Goal: Task Accomplishment & Management: Use online tool/utility

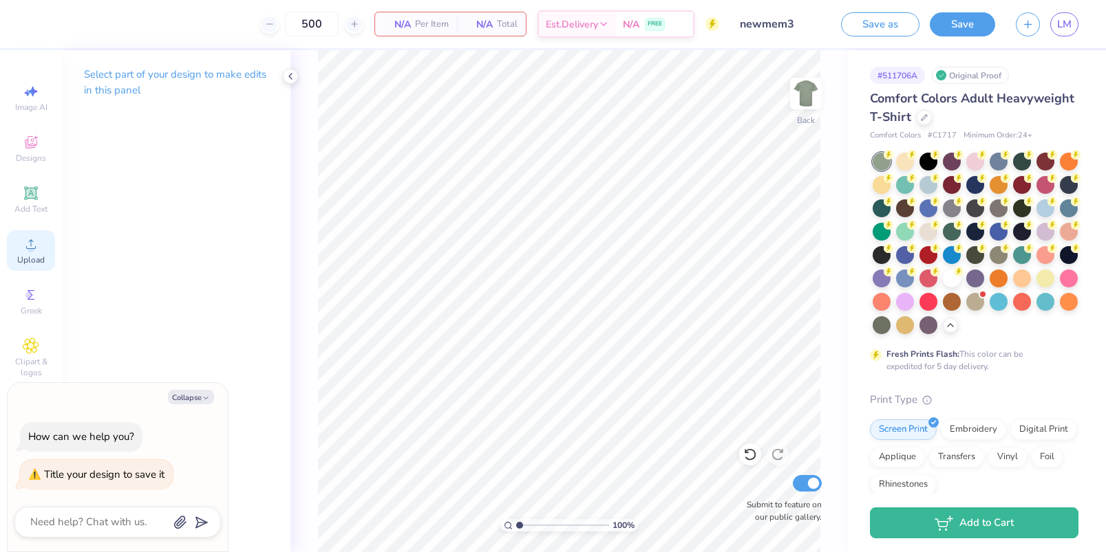
click at [34, 259] on span "Upload" at bounding box center [31, 260] width 28 height 11
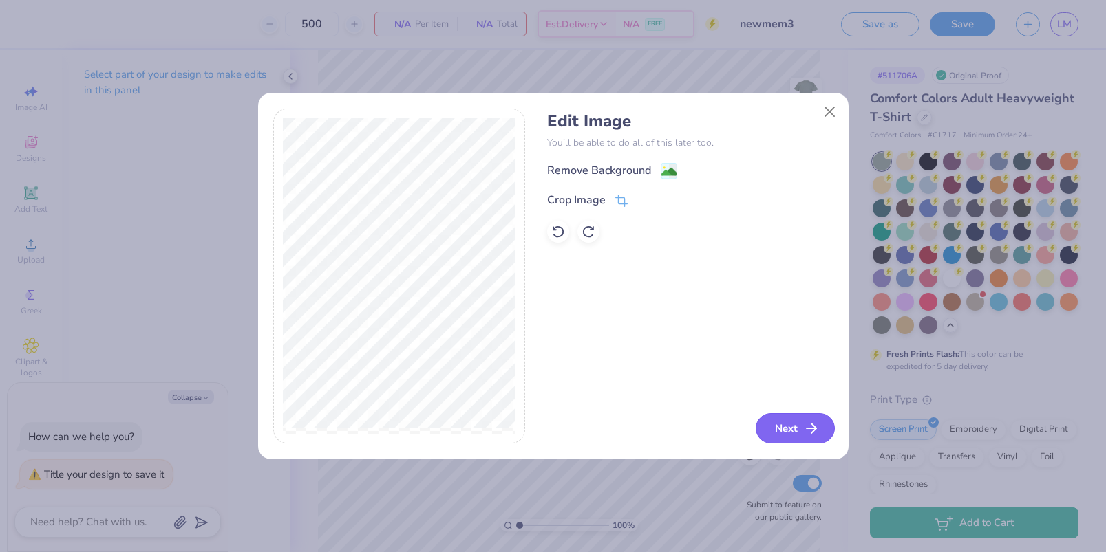
click at [760, 424] on button "Next" at bounding box center [794, 429] width 79 height 30
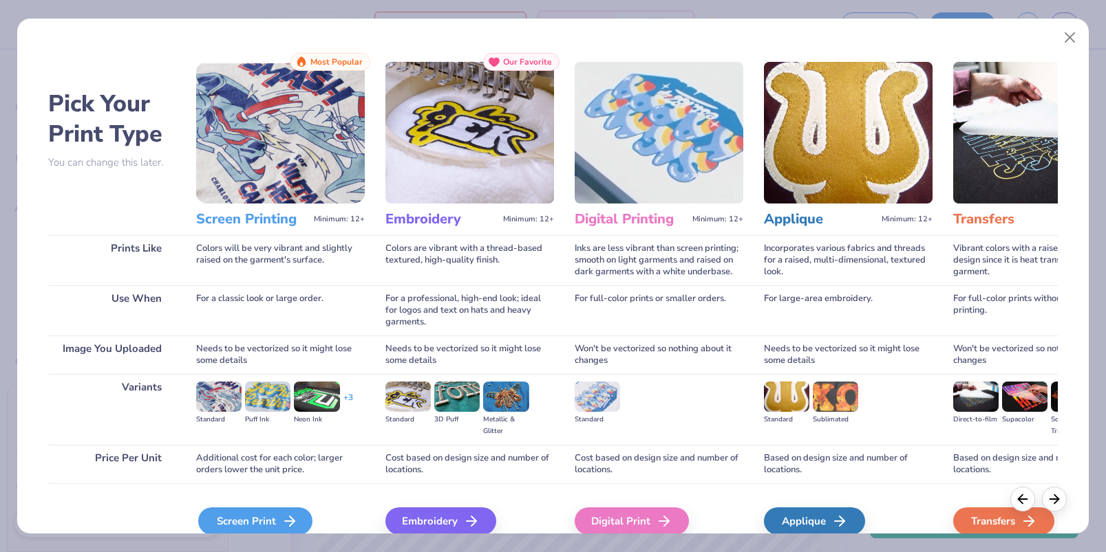
click at [286, 515] on icon at bounding box center [289, 521] width 17 height 17
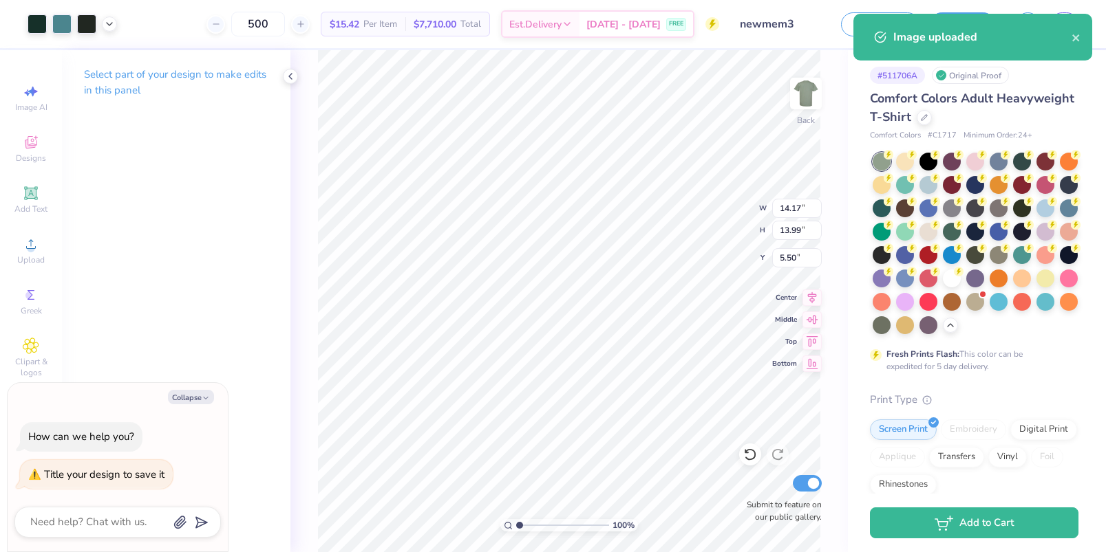
type textarea "x"
type input "11.93"
type input "11.77"
type input "5.51"
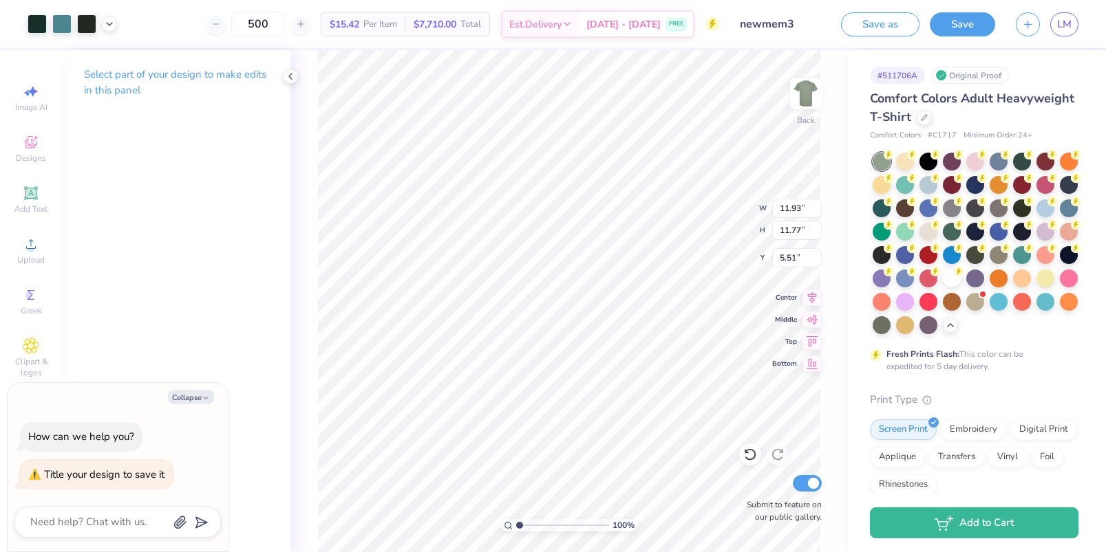
type textarea "x"
type input "4.92"
type textarea "x"
type input "11.31"
type input "11.16"
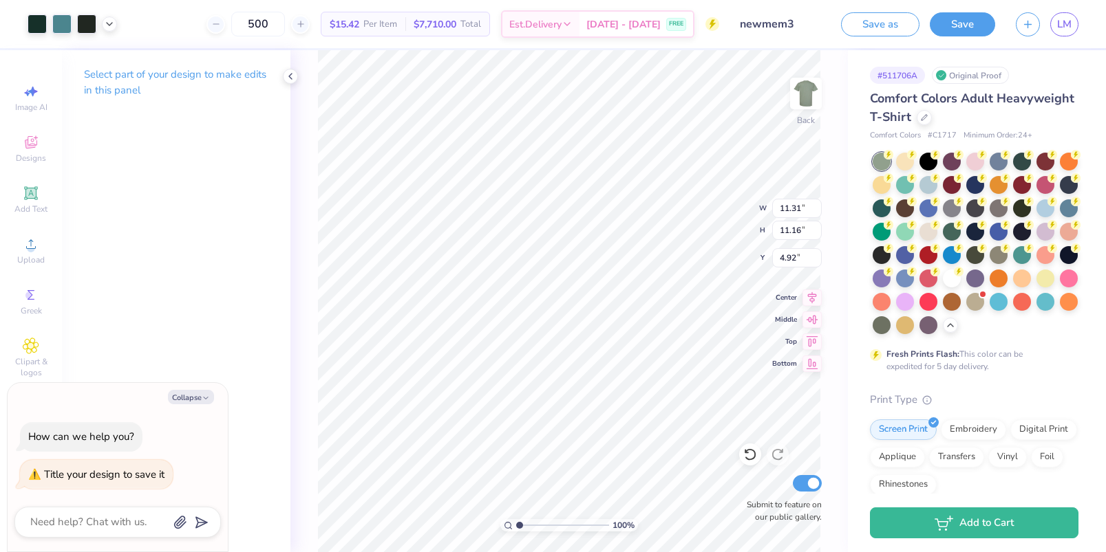
type textarea "x"
type input "4.30"
type textarea "x"
type input "3.53"
type textarea "x"
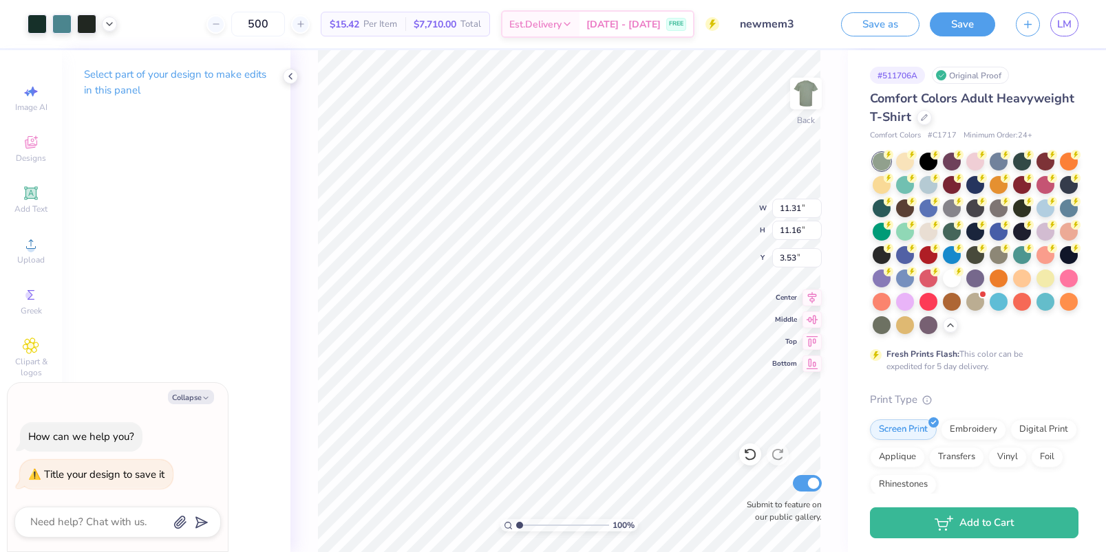
type input "3.37"
click at [657, 32] on span "[DATE] - [DATE]" at bounding box center [623, 26] width 74 height 14
click at [88, 23] on div at bounding box center [86, 22] width 19 height 19
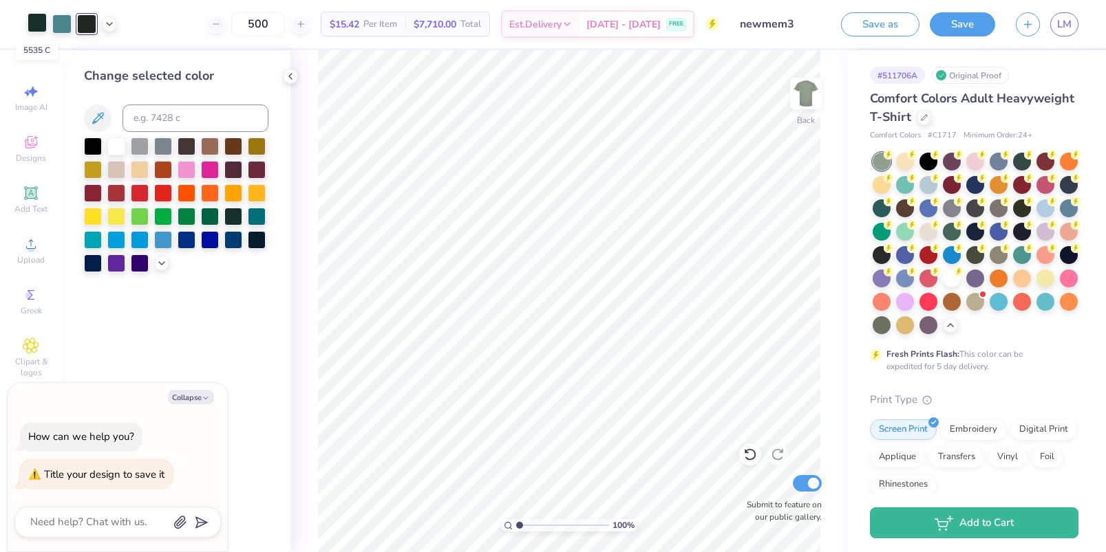
click at [39, 18] on div at bounding box center [37, 22] width 19 height 19
click at [208, 148] on div at bounding box center [210, 145] width 18 height 18
click at [85, 29] on div at bounding box center [86, 22] width 19 height 19
click at [209, 147] on div at bounding box center [210, 145] width 18 height 18
click at [115, 147] on div at bounding box center [116, 145] width 18 height 18
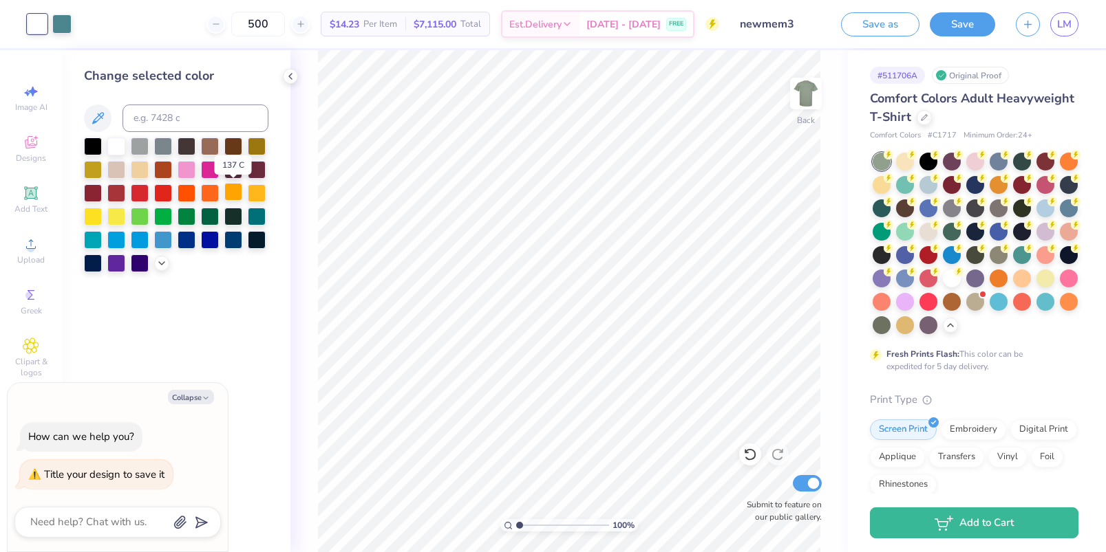
click at [235, 190] on div at bounding box center [233, 192] width 18 height 18
click at [184, 222] on div at bounding box center [187, 215] width 18 height 18
click at [160, 215] on div at bounding box center [163, 215] width 18 height 18
click at [142, 214] on div at bounding box center [140, 215] width 18 height 18
click at [125, 213] on div at bounding box center [116, 215] width 18 height 18
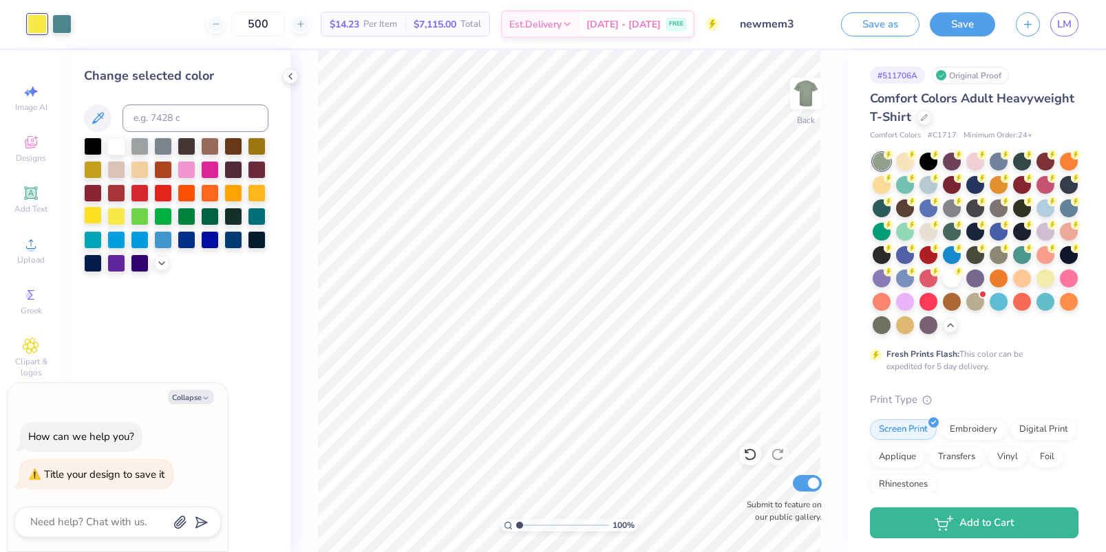
click at [92, 216] on div at bounding box center [93, 215] width 18 height 18
click at [155, 268] on div at bounding box center [176, 205] width 184 height 135
click at [157, 266] on icon at bounding box center [161, 262] width 11 height 11
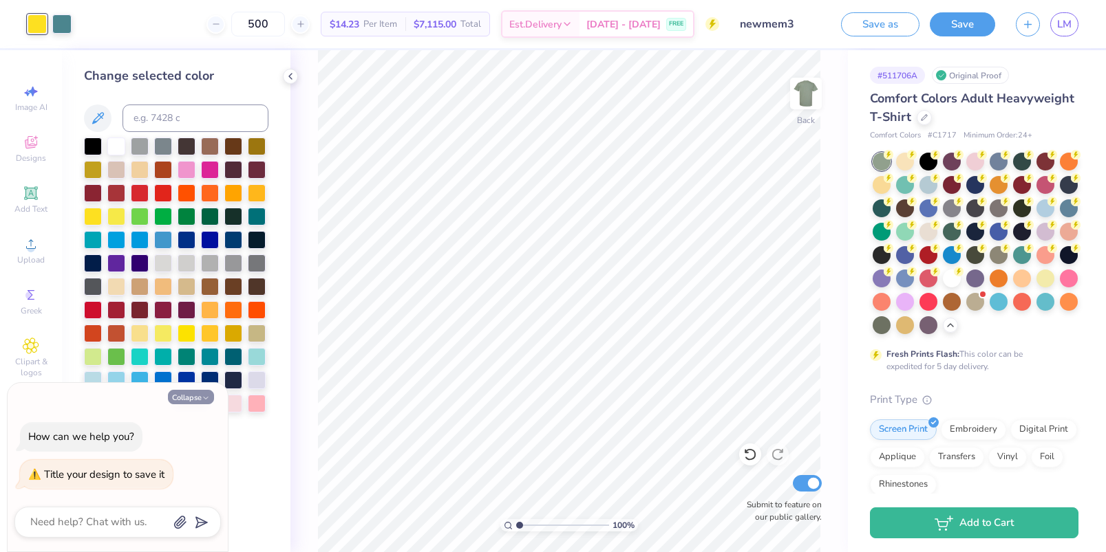
click at [202, 395] on icon "button" at bounding box center [206, 398] width 8 height 8
type textarea "x"
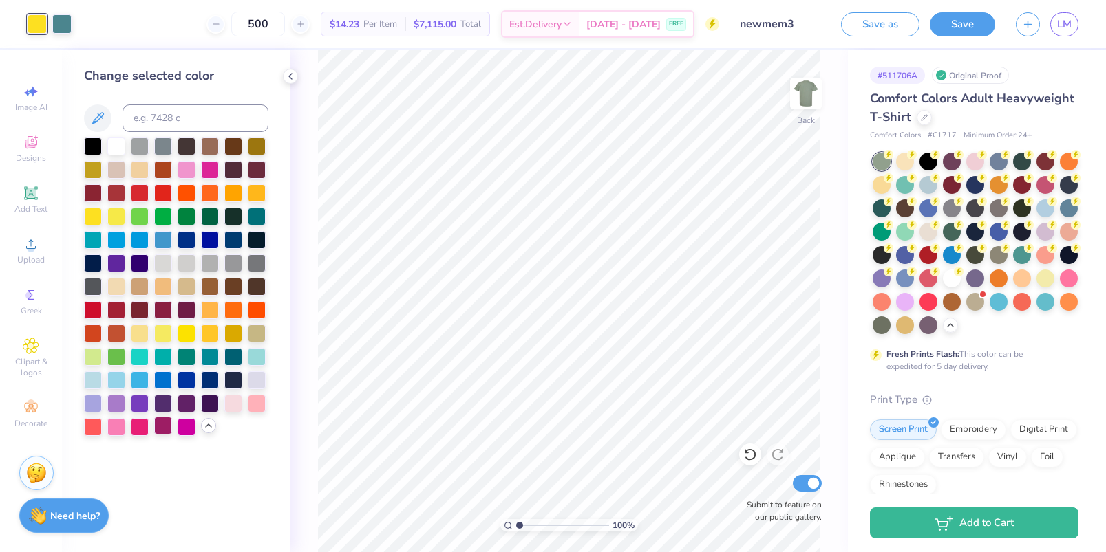
click at [169, 423] on div at bounding box center [163, 426] width 18 height 18
click at [147, 423] on div at bounding box center [140, 426] width 18 height 18
click at [120, 423] on div at bounding box center [116, 426] width 18 height 18
click at [93, 423] on div at bounding box center [93, 426] width 18 height 18
click at [252, 407] on div at bounding box center [257, 403] width 18 height 18
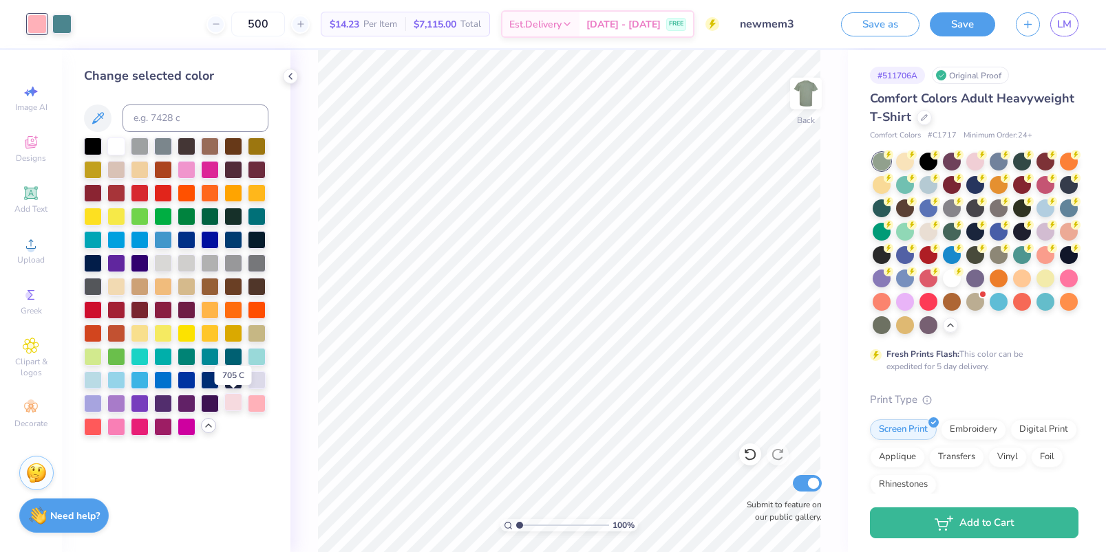
click at [233, 405] on div at bounding box center [233, 403] width 18 height 18
click at [261, 361] on div at bounding box center [257, 356] width 18 height 18
click at [99, 381] on div at bounding box center [93, 379] width 18 height 18
click at [65, 27] on div at bounding box center [61, 22] width 19 height 19
click at [237, 220] on div at bounding box center [233, 215] width 18 height 18
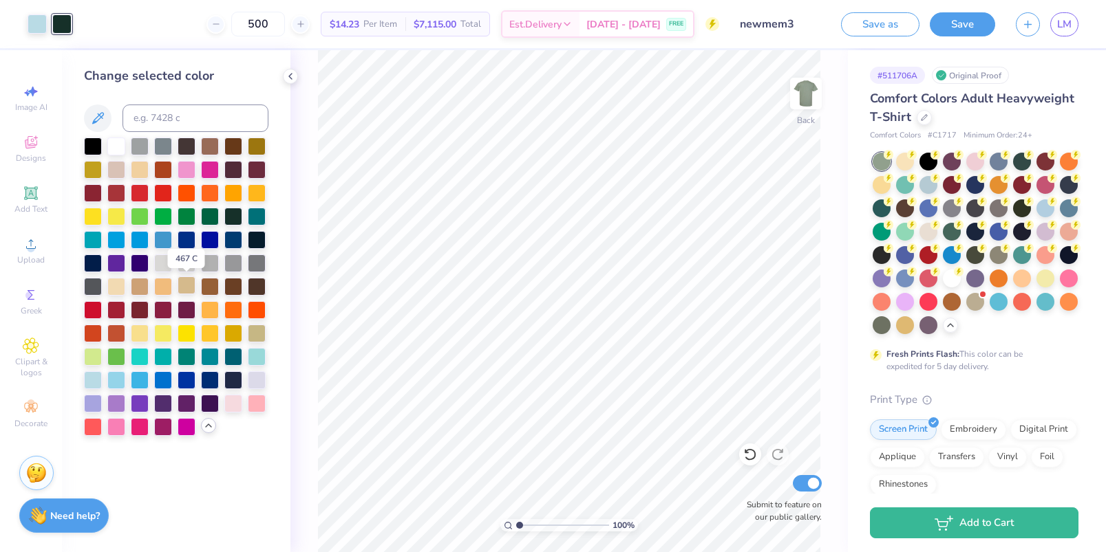
click at [186, 286] on div at bounding box center [187, 286] width 18 height 18
click at [213, 289] on div at bounding box center [210, 286] width 18 height 18
click at [233, 290] on div at bounding box center [233, 286] width 18 height 18
click at [256, 293] on div at bounding box center [257, 286] width 18 height 18
click at [235, 284] on div at bounding box center [233, 286] width 18 height 18
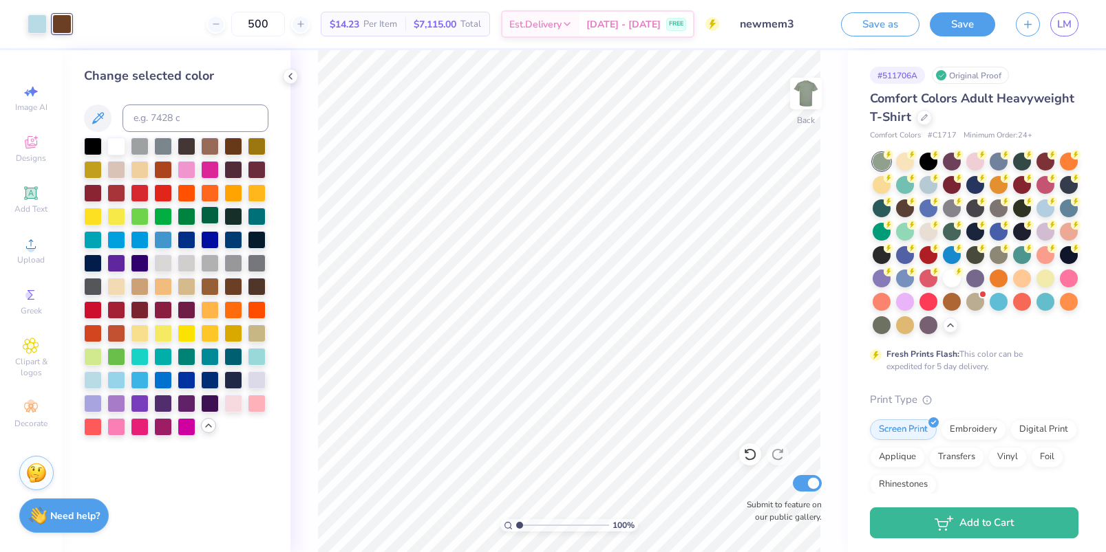
click at [213, 217] on div at bounding box center [210, 215] width 18 height 18
click at [239, 215] on div at bounding box center [233, 215] width 18 height 18
click at [254, 218] on div at bounding box center [257, 215] width 18 height 18
click at [96, 239] on div at bounding box center [93, 239] width 18 height 18
click at [113, 239] on div at bounding box center [116, 239] width 18 height 18
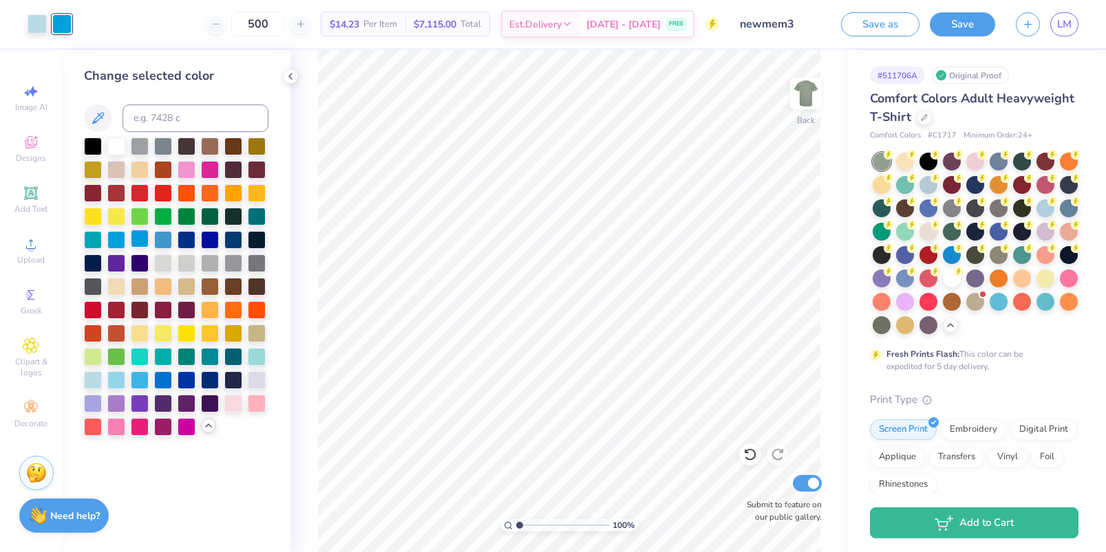
click at [131, 239] on div at bounding box center [140, 239] width 18 height 18
click at [143, 239] on div at bounding box center [140, 239] width 18 height 18
click at [159, 239] on div at bounding box center [163, 239] width 18 height 18
click at [167, 239] on div at bounding box center [163, 239] width 18 height 18
click at [187, 239] on div at bounding box center [187, 239] width 18 height 18
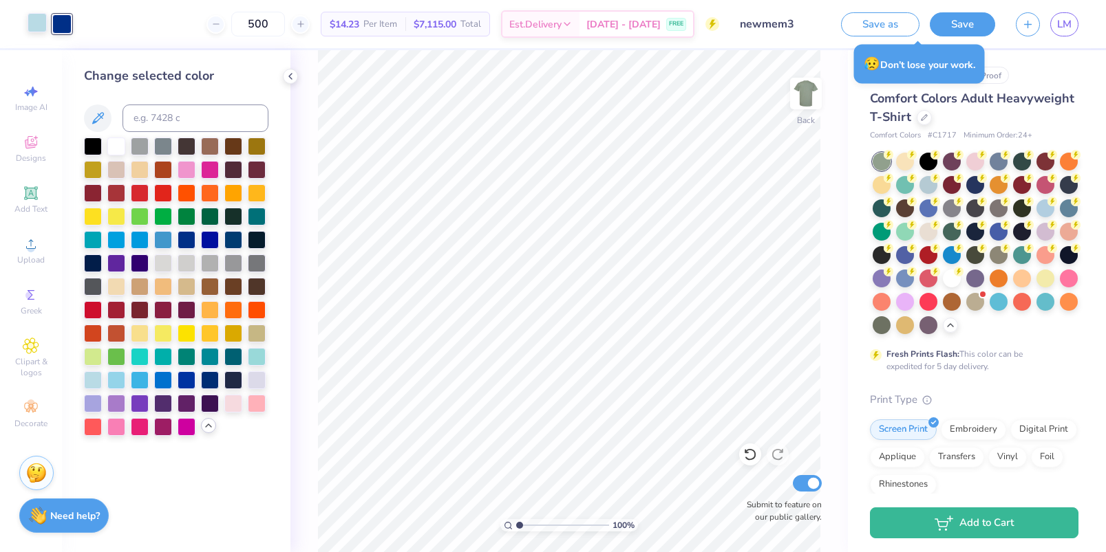
click at [41, 31] on div at bounding box center [37, 22] width 19 height 19
click at [119, 379] on div at bounding box center [116, 379] width 18 height 18
click at [137, 380] on div at bounding box center [140, 379] width 18 height 18
click at [155, 381] on div at bounding box center [163, 379] width 18 height 18
click at [174, 382] on div at bounding box center [176, 287] width 184 height 299
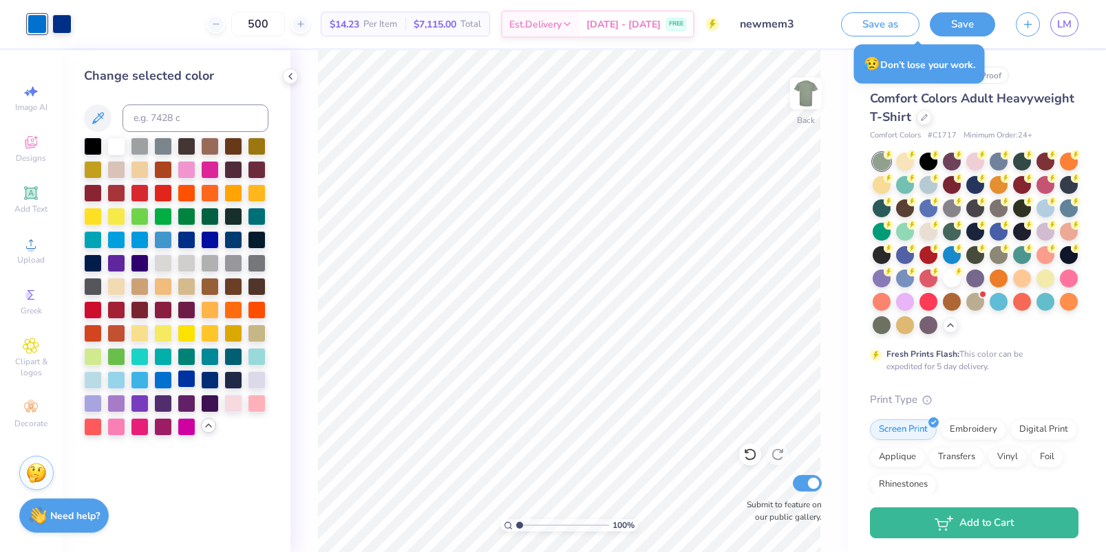
click at [178, 383] on div at bounding box center [187, 379] width 18 height 18
click at [255, 354] on div at bounding box center [257, 356] width 18 height 18
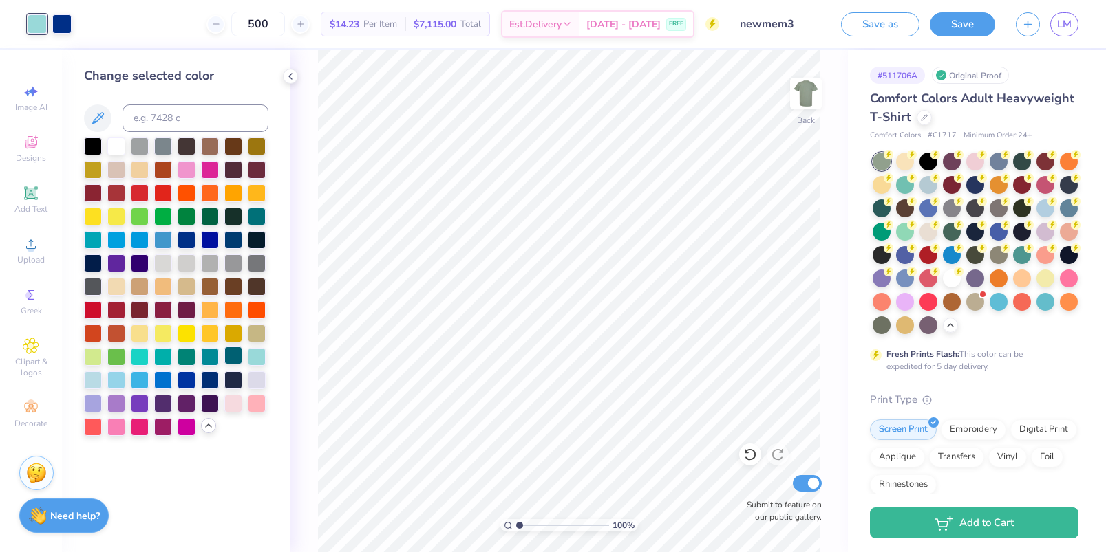
click at [238, 359] on div at bounding box center [233, 356] width 18 height 18
click at [213, 358] on div at bounding box center [210, 356] width 18 height 18
click at [184, 357] on div at bounding box center [187, 356] width 18 height 18
click at [162, 357] on div at bounding box center [163, 356] width 18 height 18
click at [134, 355] on div at bounding box center [140, 356] width 18 height 18
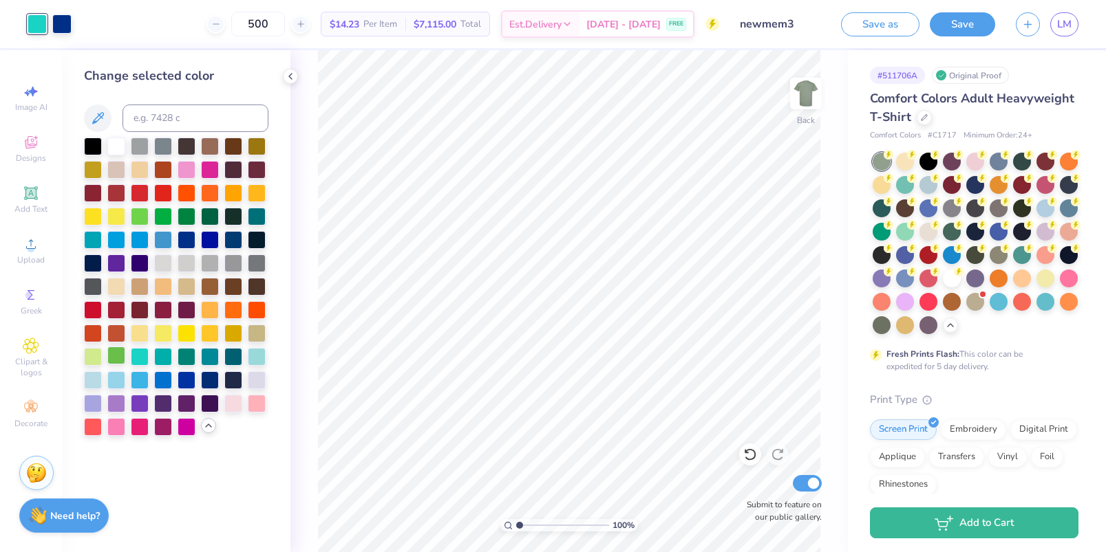
click at [108, 355] on div at bounding box center [116, 356] width 18 height 18
click at [92, 355] on div at bounding box center [93, 356] width 18 height 18
click at [253, 325] on div at bounding box center [257, 332] width 18 height 18
click at [227, 336] on div at bounding box center [233, 332] width 18 height 18
click at [208, 332] on div at bounding box center [210, 332] width 18 height 18
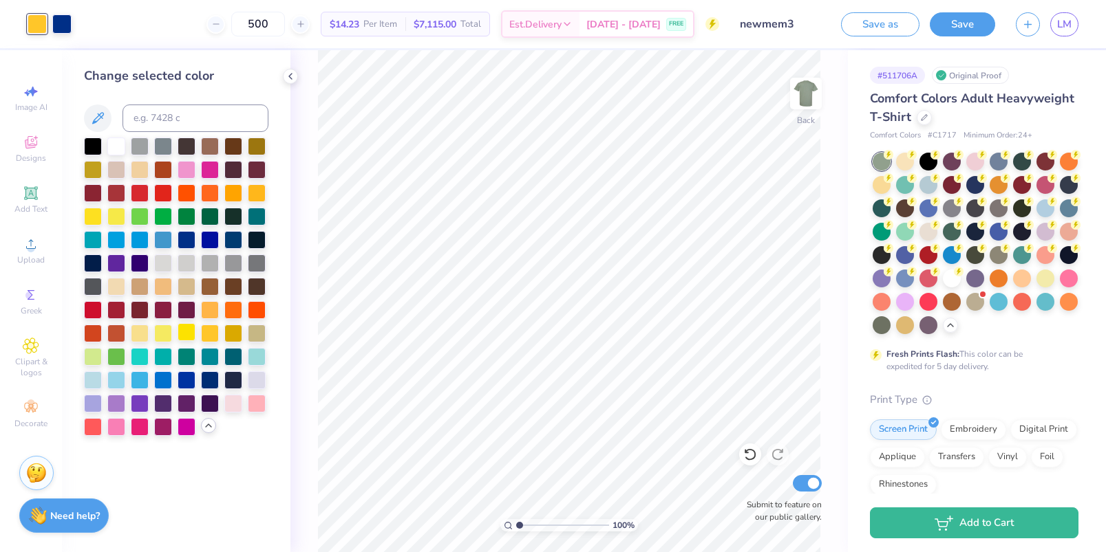
click at [186, 332] on div at bounding box center [187, 332] width 18 height 18
click at [167, 330] on div at bounding box center [163, 332] width 18 height 18
click at [142, 329] on div at bounding box center [140, 332] width 18 height 18
click at [122, 328] on div at bounding box center [116, 332] width 18 height 18
click at [146, 328] on div at bounding box center [140, 332] width 18 height 18
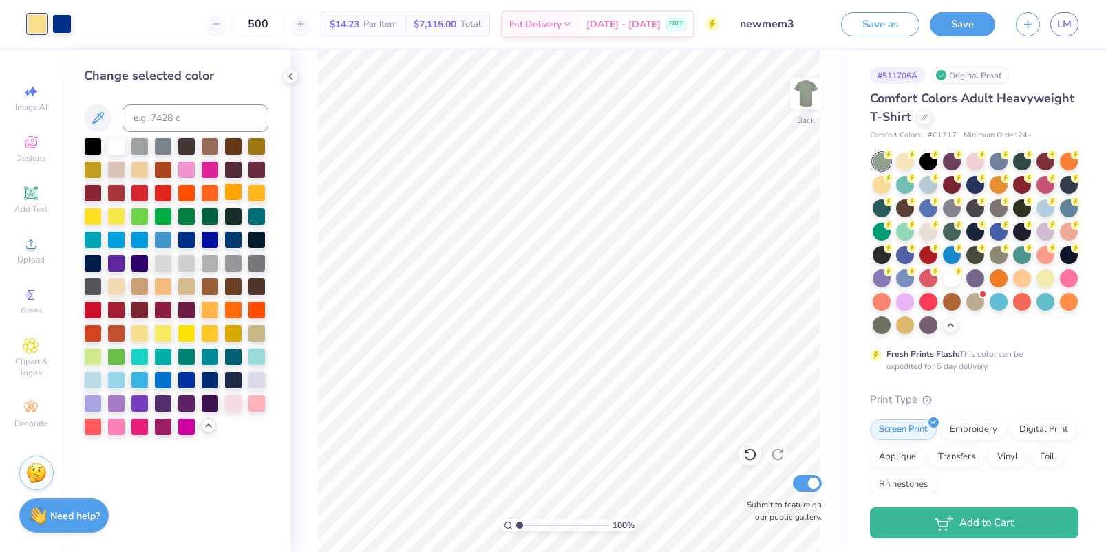
click at [228, 193] on div at bounding box center [233, 192] width 18 height 18
click at [259, 198] on div at bounding box center [257, 192] width 18 height 18
click at [117, 288] on div at bounding box center [116, 286] width 18 height 18
click at [257, 218] on div at bounding box center [257, 215] width 18 height 18
click at [115, 288] on div at bounding box center [116, 286] width 18 height 18
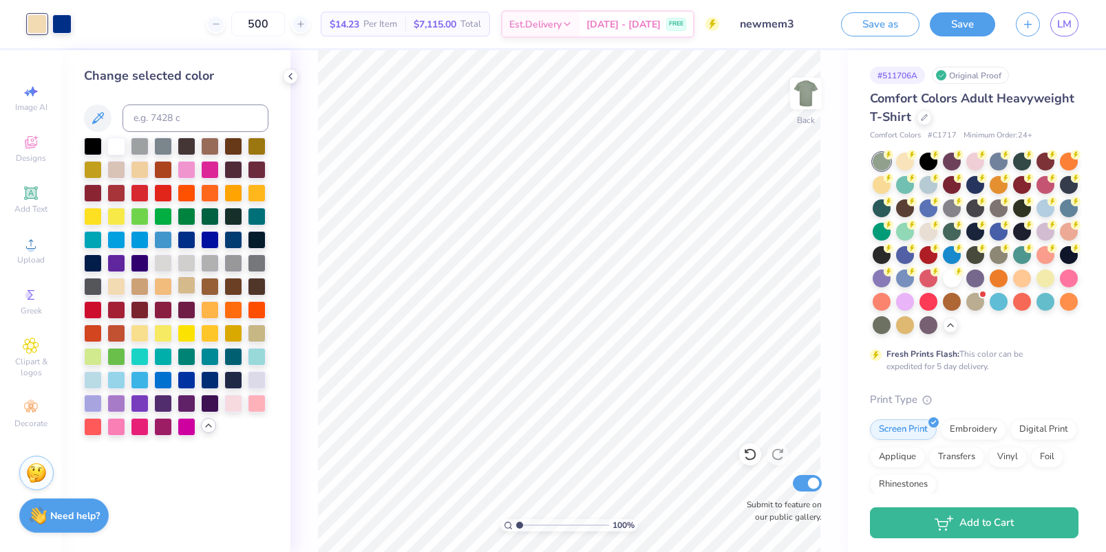
click at [180, 290] on div at bounding box center [187, 286] width 18 height 18
click at [165, 288] on div at bounding box center [163, 286] width 18 height 18
click at [135, 286] on div at bounding box center [140, 286] width 18 height 18
click at [122, 285] on div at bounding box center [116, 286] width 18 height 18
click at [63, 29] on div at bounding box center [61, 22] width 19 height 19
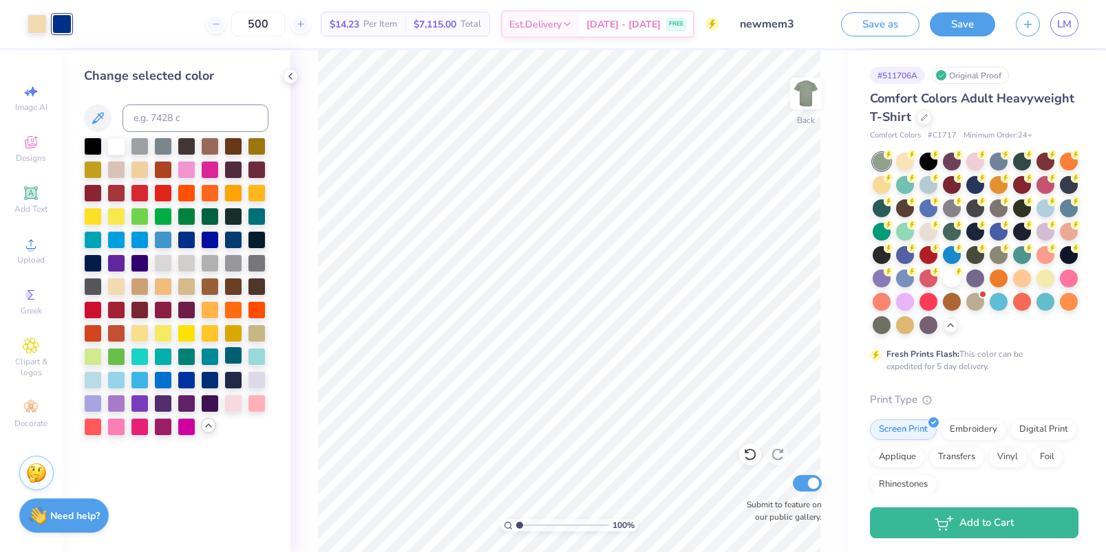
click at [229, 359] on div at bounding box center [233, 356] width 18 height 18
click at [208, 380] on div at bounding box center [210, 379] width 18 height 18
click at [183, 379] on div at bounding box center [187, 379] width 18 height 18
click at [163, 379] on div at bounding box center [163, 379] width 18 height 18
click at [142, 377] on div at bounding box center [140, 379] width 18 height 18
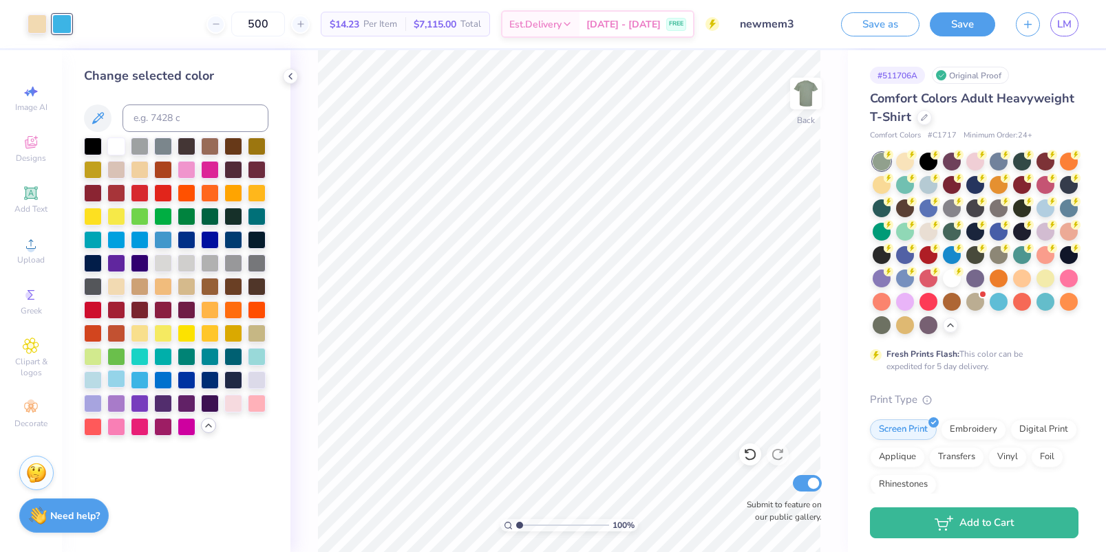
click at [120, 378] on div at bounding box center [116, 379] width 18 height 18
click at [90, 378] on div at bounding box center [93, 379] width 18 height 18
click at [114, 145] on div at bounding box center [116, 145] width 18 height 18
click at [259, 338] on div at bounding box center [257, 332] width 18 height 18
click at [230, 377] on div at bounding box center [233, 379] width 18 height 18
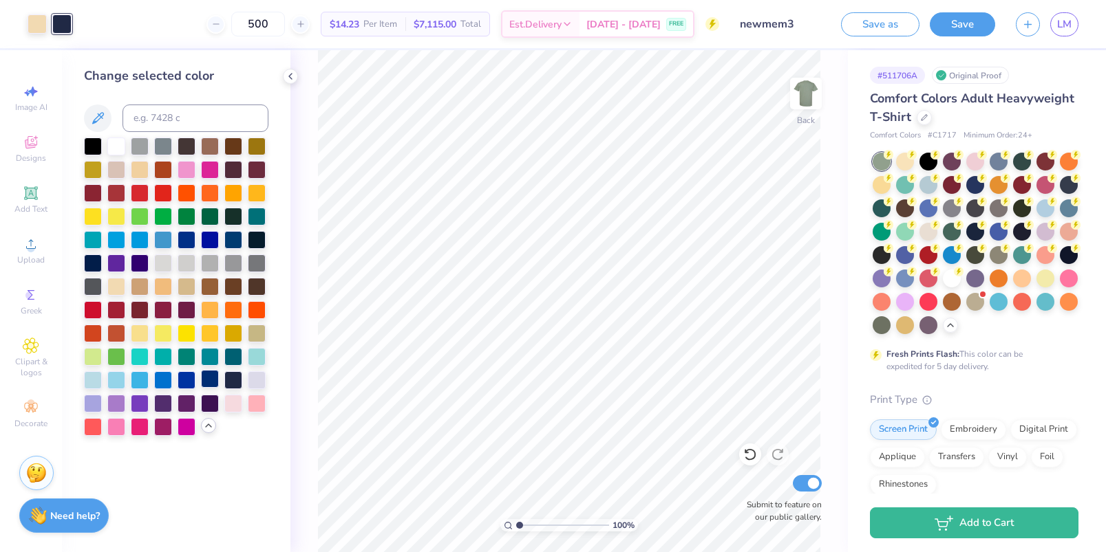
click at [211, 376] on div at bounding box center [210, 379] width 18 height 18
click at [225, 380] on div at bounding box center [233, 379] width 18 height 18
click at [208, 149] on div at bounding box center [210, 145] width 18 height 18
click at [231, 147] on div at bounding box center [233, 145] width 18 height 18
click at [250, 151] on div at bounding box center [257, 145] width 18 height 18
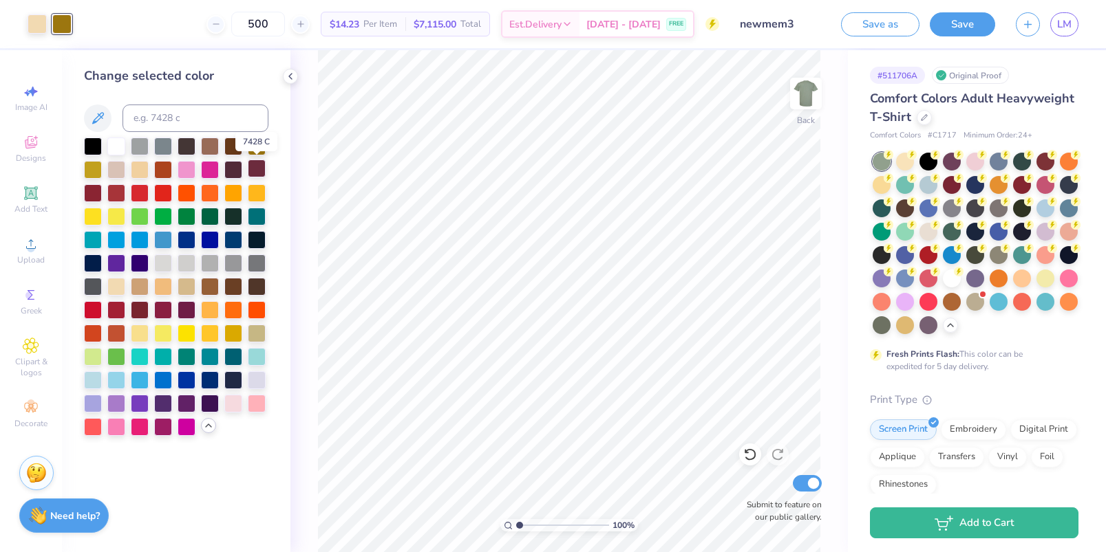
click at [253, 167] on div at bounding box center [257, 169] width 18 height 18
click at [236, 167] on div at bounding box center [233, 169] width 18 height 18
click at [254, 171] on div at bounding box center [257, 169] width 18 height 18
click at [214, 241] on div at bounding box center [210, 239] width 18 height 18
click at [244, 238] on div at bounding box center [176, 287] width 184 height 299
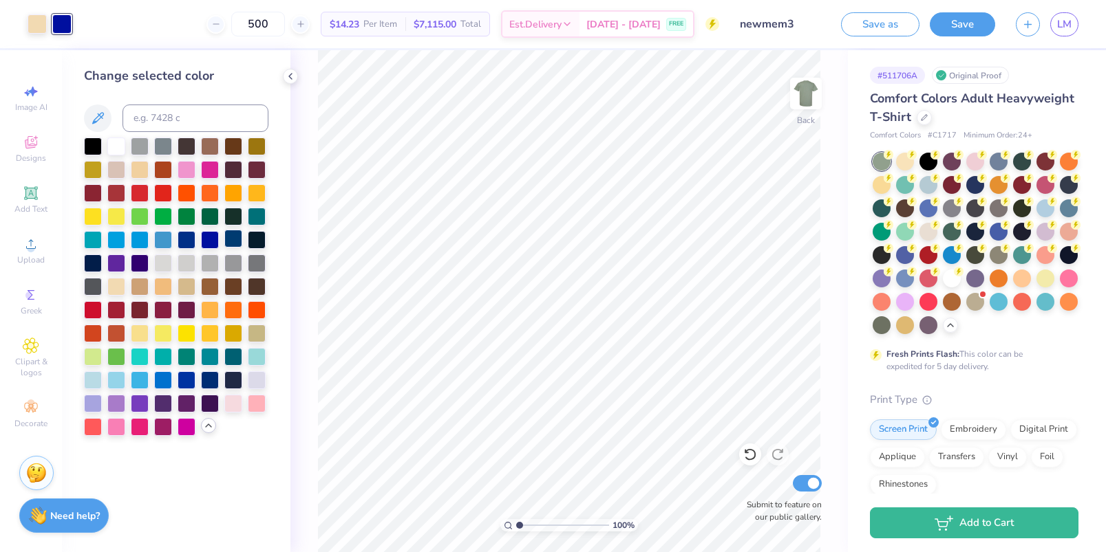
click at [233, 238] on div at bounding box center [233, 239] width 18 height 18
